Goal: Task Accomplishment & Management: Manage account settings

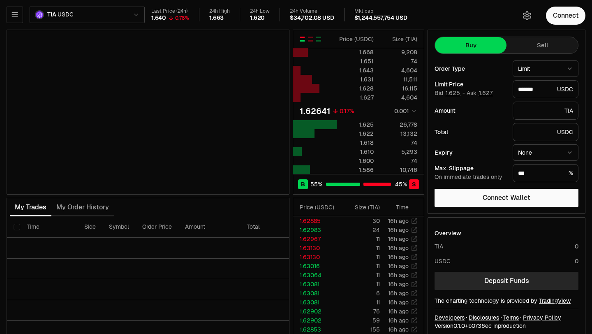
scroll to position [9, 0]
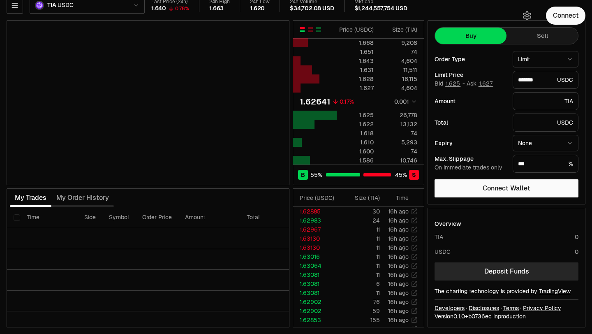
type input "*******"
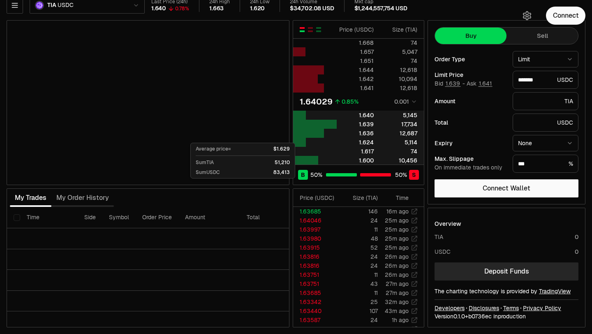
scroll to position [0, 0]
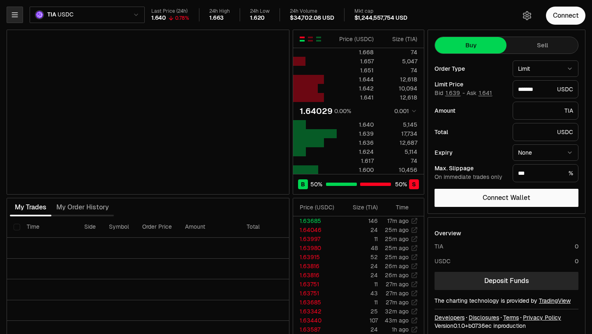
click at [12, 11] on icon "button" at bounding box center [15, 15] width 8 height 8
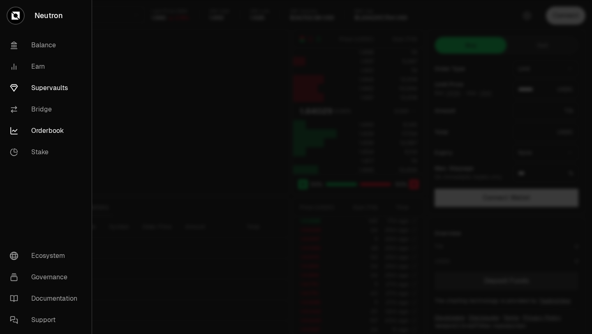
click at [37, 91] on link "Supervaults" at bounding box center [45, 87] width 85 height 21
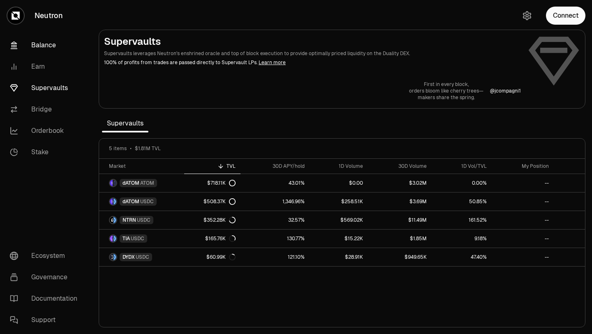
click at [51, 46] on link "Balance" at bounding box center [46, 45] width 86 height 21
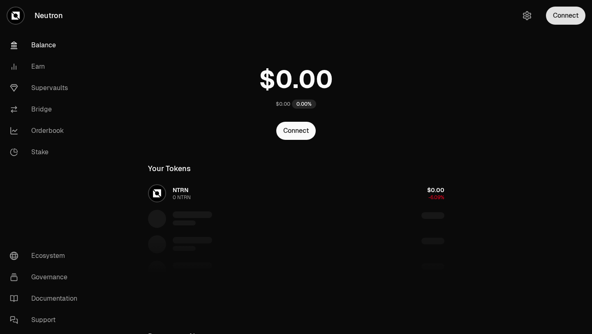
click at [572, 16] on button "Connect" at bounding box center [565, 16] width 39 height 18
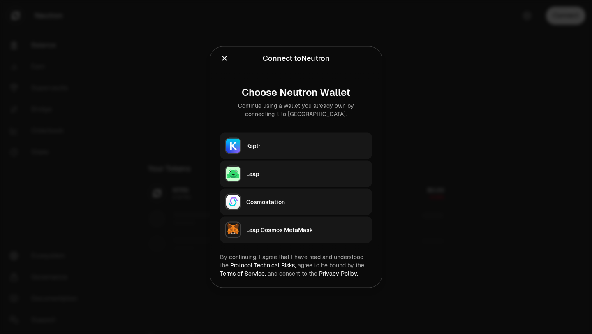
click at [273, 148] on div "Keplr" at bounding box center [306, 146] width 121 height 8
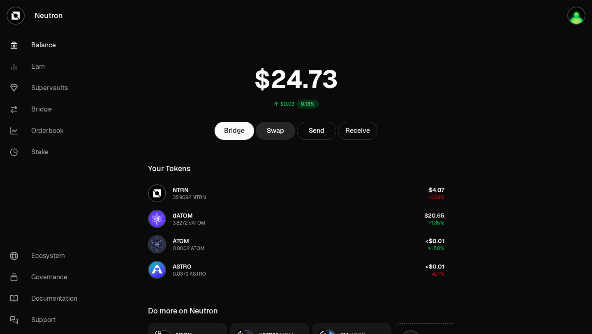
scroll to position [88, 0]
